Goal: Task Accomplishment & Management: Complete application form

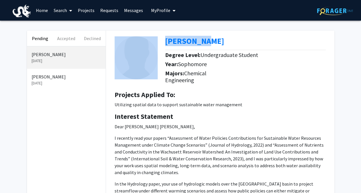
drag, startPoint x: 164, startPoint y: 43, endPoint x: 207, endPoint y: 40, distance: 42.3
click at [207, 40] on div "[PERSON_NAME] Degree Level: Undergraduate Student Year: Sophomore Majors: Chemi…" at bounding box center [219, 59] width 219 height 56
click at [208, 41] on div "[PERSON_NAME]" at bounding box center [247, 42] width 165 height 12
click at [210, 41] on div "[PERSON_NAME]" at bounding box center [247, 42] width 165 height 12
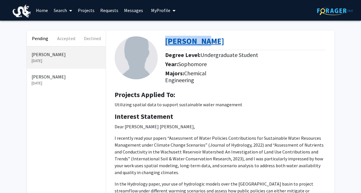
drag, startPoint x: 211, startPoint y: 42, endPoint x: 167, endPoint y: 43, distance: 44.2
click at [167, 43] on div "[PERSON_NAME]" at bounding box center [247, 42] width 165 height 12
copy b "[PERSON_NAME]"
click at [180, 41] on b "[PERSON_NAME]" at bounding box center [194, 41] width 59 height 10
click at [74, 37] on button "Accepted" at bounding box center [66, 38] width 26 height 15
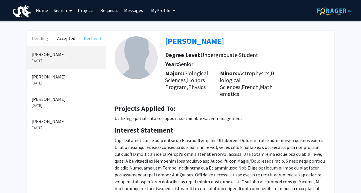
click at [94, 38] on button "Declined" at bounding box center [92, 38] width 26 height 15
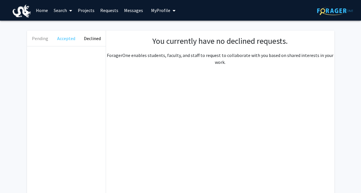
click at [67, 37] on button "Accepted" at bounding box center [66, 38] width 26 height 15
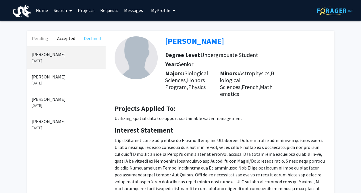
click at [90, 39] on button "Declined" at bounding box center [92, 38] width 26 height 15
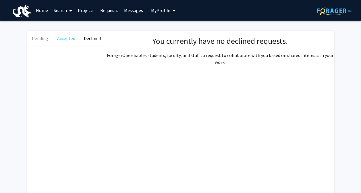
click at [53, 40] on button "Accepted" at bounding box center [66, 38] width 26 height 15
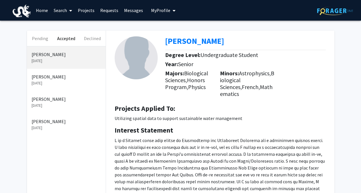
click at [53, 54] on p "[PERSON_NAME]" at bounding box center [66, 54] width 69 height 7
click at [135, 7] on link "Messages" at bounding box center [133, 10] width 25 height 20
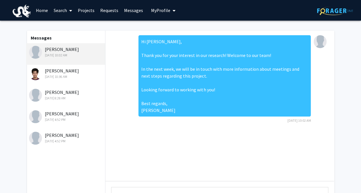
click at [142, 54] on div "Hi [PERSON_NAME], Thank you for your interest in our research! Welcome to our t…" at bounding box center [224, 75] width 172 height 81
click at [91, 11] on link "Projects" at bounding box center [86, 10] width 22 height 20
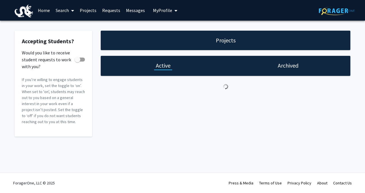
checkbox input "true"
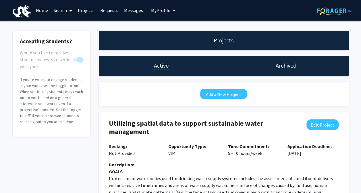
click at [112, 9] on link "Requests" at bounding box center [109, 10] width 24 height 20
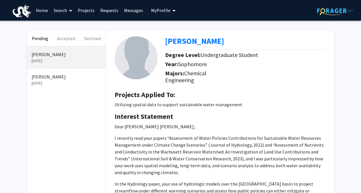
click at [127, 12] on link "Messages" at bounding box center [133, 10] width 25 height 20
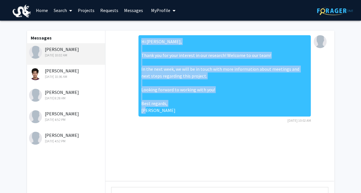
drag, startPoint x: 141, startPoint y: 41, endPoint x: 166, endPoint y: 114, distance: 76.7
click at [166, 114] on div "Hi [PERSON_NAME], Thank you for your interest in our research! Welcome to our t…" at bounding box center [224, 75] width 172 height 81
copy div "Hi [PERSON_NAME], Thank you for your interest in our research! Welcome to our t…"
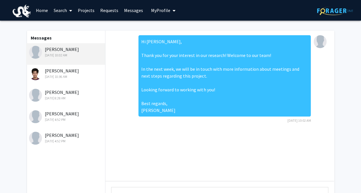
click at [120, 77] on div "Hi [PERSON_NAME], Thank you for your interest in our research! Welcome to our t…" at bounding box center [219, 81] width 219 height 92
click at [110, 11] on link "Requests" at bounding box center [109, 10] width 24 height 20
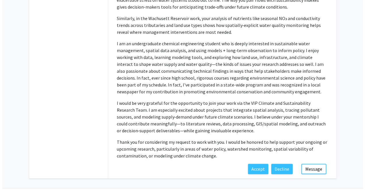
scroll to position [213, 0]
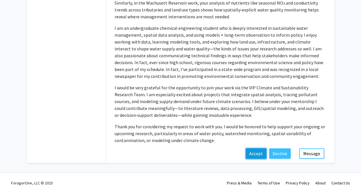
click at [252, 154] on button "Accept" at bounding box center [256, 154] width 20 height 10
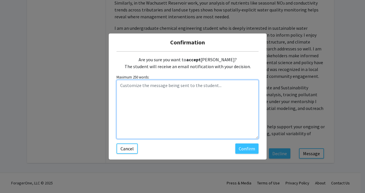
click at [161, 94] on textarea "Customize the message being sent to the student..." at bounding box center [187, 109] width 142 height 59
paste textarea "Hi [PERSON_NAME], Thank you for your interest in our research! Welcome to our t…"
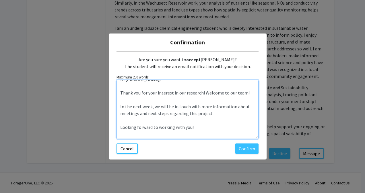
scroll to position [0, 0]
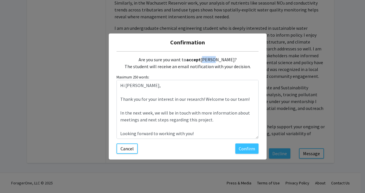
drag, startPoint x: 206, startPoint y: 59, endPoint x: 215, endPoint y: 60, distance: 8.6
click at [215, 60] on div "Are you sure you want to accept [PERSON_NAME]? The student will receive an emai…" at bounding box center [187, 63] width 142 height 23
copy div "[PERSON_NAME]"
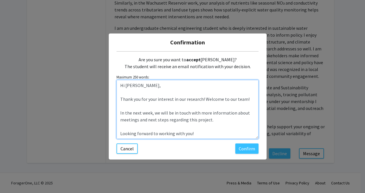
click at [139, 85] on textarea "Hi [PERSON_NAME], Thank you for your interest in our research! Welcome to our t…" at bounding box center [187, 109] width 142 height 59
drag, startPoint x: 139, startPoint y: 85, endPoint x: 125, endPoint y: 86, distance: 15.0
click at [125, 86] on textarea "Hi [PERSON_NAME], Thank you for your interest in our research! Welcome to our t…" at bounding box center [187, 109] width 142 height 59
paste textarea "[PERSON_NAME]"
click at [148, 111] on textarea "Hi [PERSON_NAME], Thank you for your interest in our research! Welcome to our t…" at bounding box center [187, 109] width 142 height 59
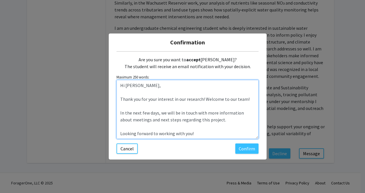
drag, startPoint x: 146, startPoint y: 136, endPoint x: 98, endPoint y: 72, distance: 80.2
click at [98, 72] on div "Confirmation Are you sure you want to accept [PERSON_NAME]? The student will re…" at bounding box center [182, 96] width 365 height 193
click at [158, 96] on textarea "Hi [PERSON_NAME], Thank you for your interest in our research! Welcome to our t…" at bounding box center [187, 109] width 142 height 59
type textarea "Hi [PERSON_NAME], Thank you for your interest in our research! Welcome to our t…"
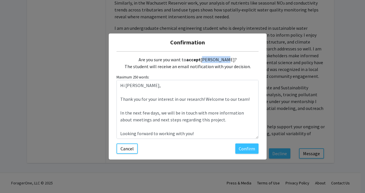
drag, startPoint x: 205, startPoint y: 61, endPoint x: 226, endPoint y: 60, distance: 20.7
click at [226, 60] on div "Are you sure you want to accept [PERSON_NAME]? The student will receive an emai…" at bounding box center [187, 63] width 142 height 23
copy div "[PERSON_NAME]"
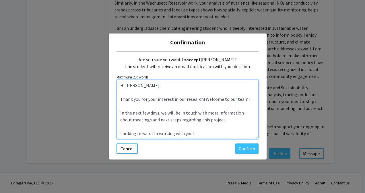
click at [191, 115] on textarea "Hi [PERSON_NAME], Thank you for your interest in our research! Welcome to our t…" at bounding box center [187, 109] width 142 height 59
drag, startPoint x: 145, startPoint y: 135, endPoint x: 90, endPoint y: 78, distance: 79.5
click at [90, 78] on div "Confirmation Are you sure you want to accept [PERSON_NAME]? The student will re…" at bounding box center [182, 96] width 365 height 193
click at [197, 120] on textarea "Hi [PERSON_NAME], Thank you for your interest in our research! Welcome to our t…" at bounding box center [187, 109] width 142 height 59
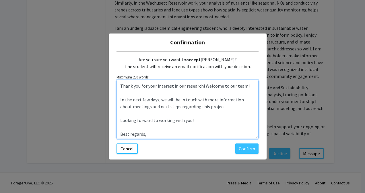
scroll to position [21, 0]
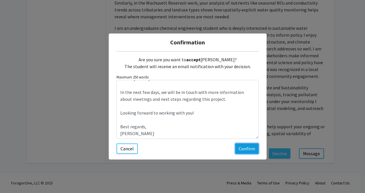
click at [242, 151] on button "Confirm" at bounding box center [246, 149] width 23 height 10
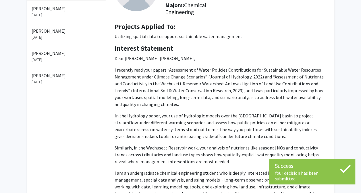
scroll to position [0, 0]
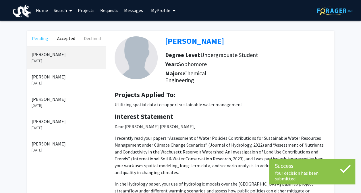
click at [42, 40] on button "Pending" at bounding box center [40, 38] width 26 height 15
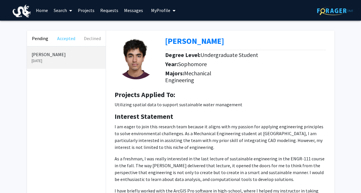
click at [67, 40] on button "Accepted" at bounding box center [66, 38] width 26 height 15
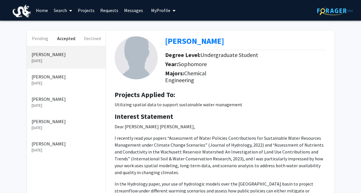
click at [139, 8] on link "Messages" at bounding box center [133, 10] width 25 height 20
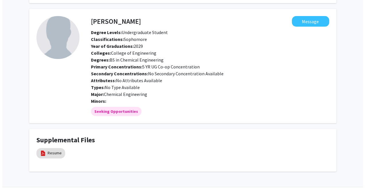
scroll to position [61, 0]
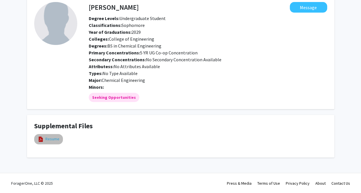
click at [53, 139] on link "Resume" at bounding box center [52, 139] width 14 height 6
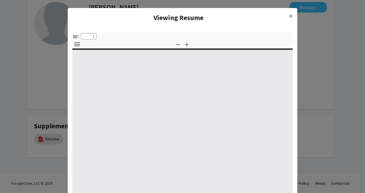
select select "custom"
type input "0"
select select "custom"
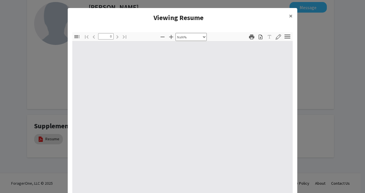
type input "1"
select select "auto"
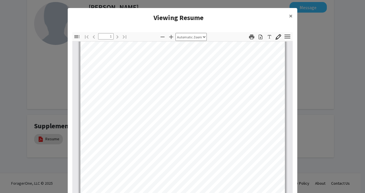
scroll to position [0, 0]
click at [251, 40] on button "Print" at bounding box center [252, 37] width 10 height 8
click at [289, 15] on span "×" at bounding box center [291, 15] width 4 height 9
